Goal: Find specific page/section: Find specific page/section

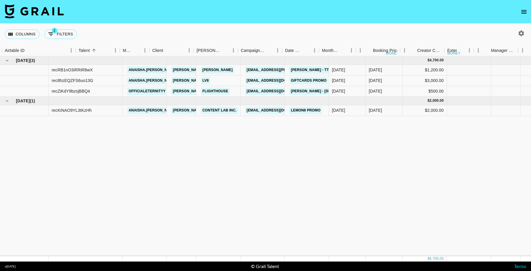
click at [522, 11] on icon "open drawer" at bounding box center [523, 11] width 7 height 7
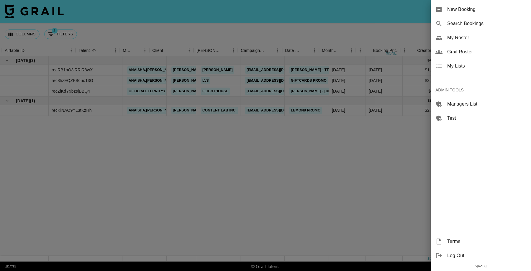
click at [459, 52] on span "Grail Roster" at bounding box center [486, 51] width 79 height 7
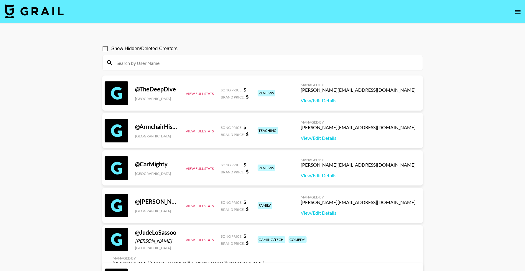
click at [219, 64] on input at bounding box center [266, 62] width 306 height 9
click at [191, 63] on input at bounding box center [266, 62] width 306 height 9
click at [192, 58] on input at bounding box center [266, 62] width 306 height 9
click at [178, 63] on input "beee" at bounding box center [266, 62] width 306 height 9
click at [150, 65] on input "beeebeew" at bounding box center [266, 62] width 306 height 9
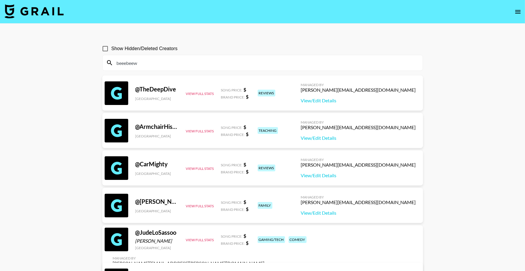
click at [145, 62] on input "beeebeew" at bounding box center [266, 62] width 306 height 9
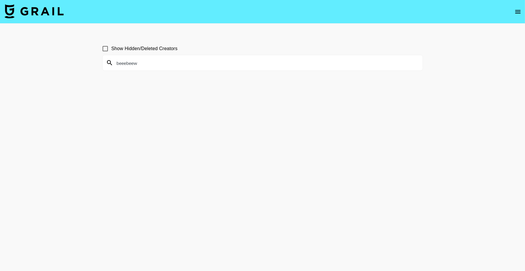
click at [157, 64] on input "beeebeew" at bounding box center [266, 62] width 306 height 9
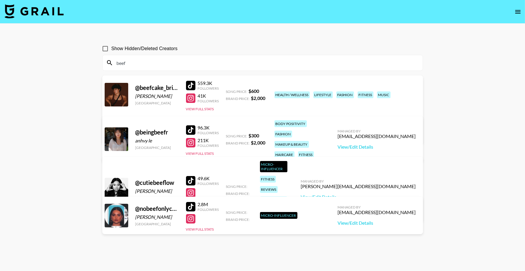
click at [167, 65] on input "beef" at bounding box center [266, 62] width 306 height 9
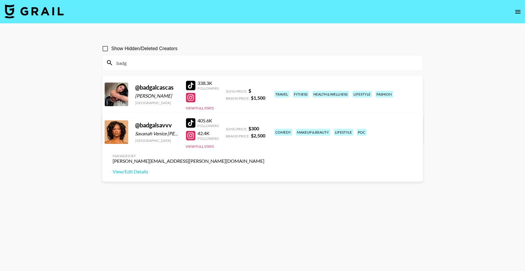
type input "badg"
